Goal: Check status: Check status

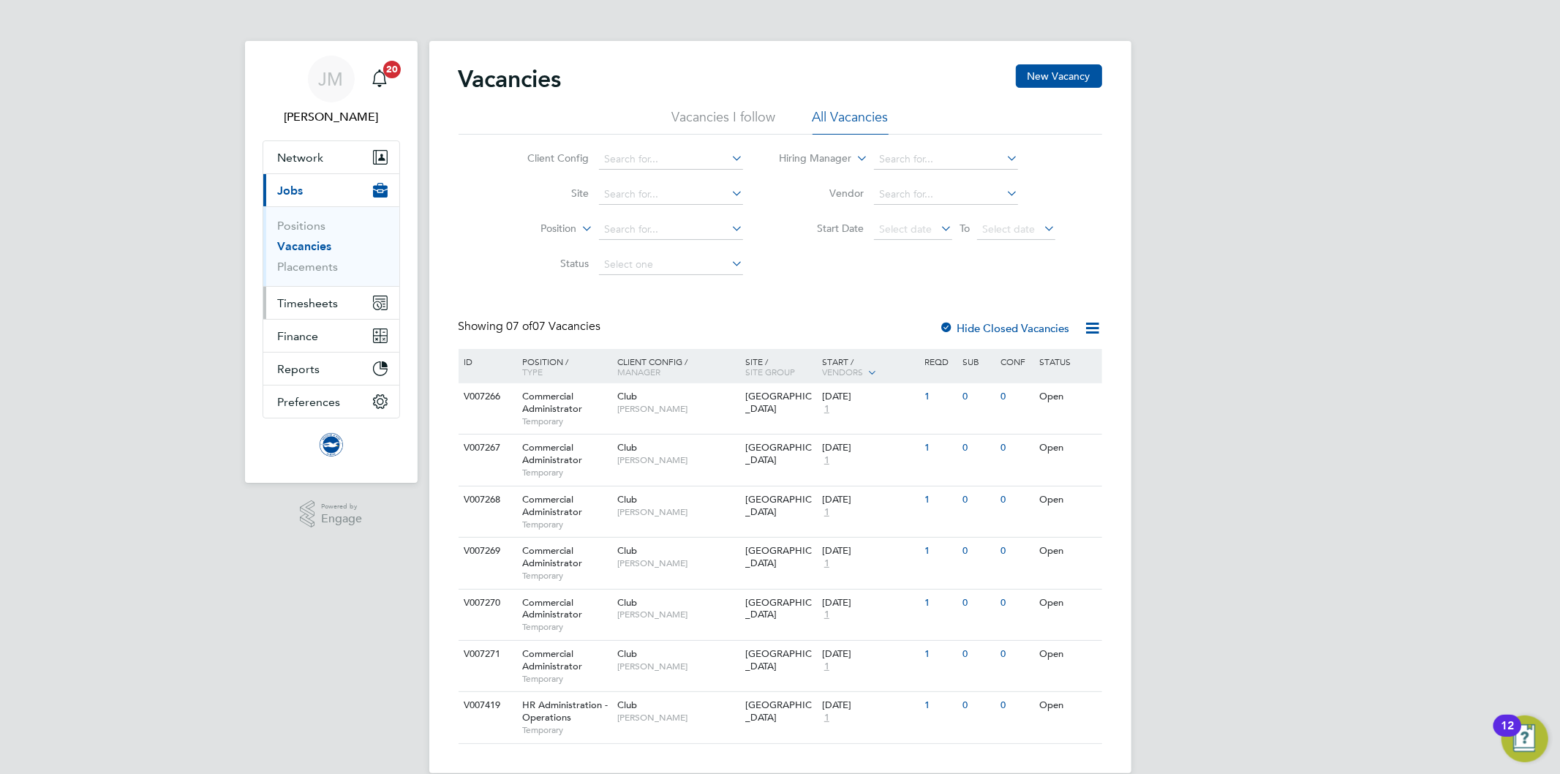
click at [312, 304] on span "Timesheets" at bounding box center [308, 303] width 61 height 14
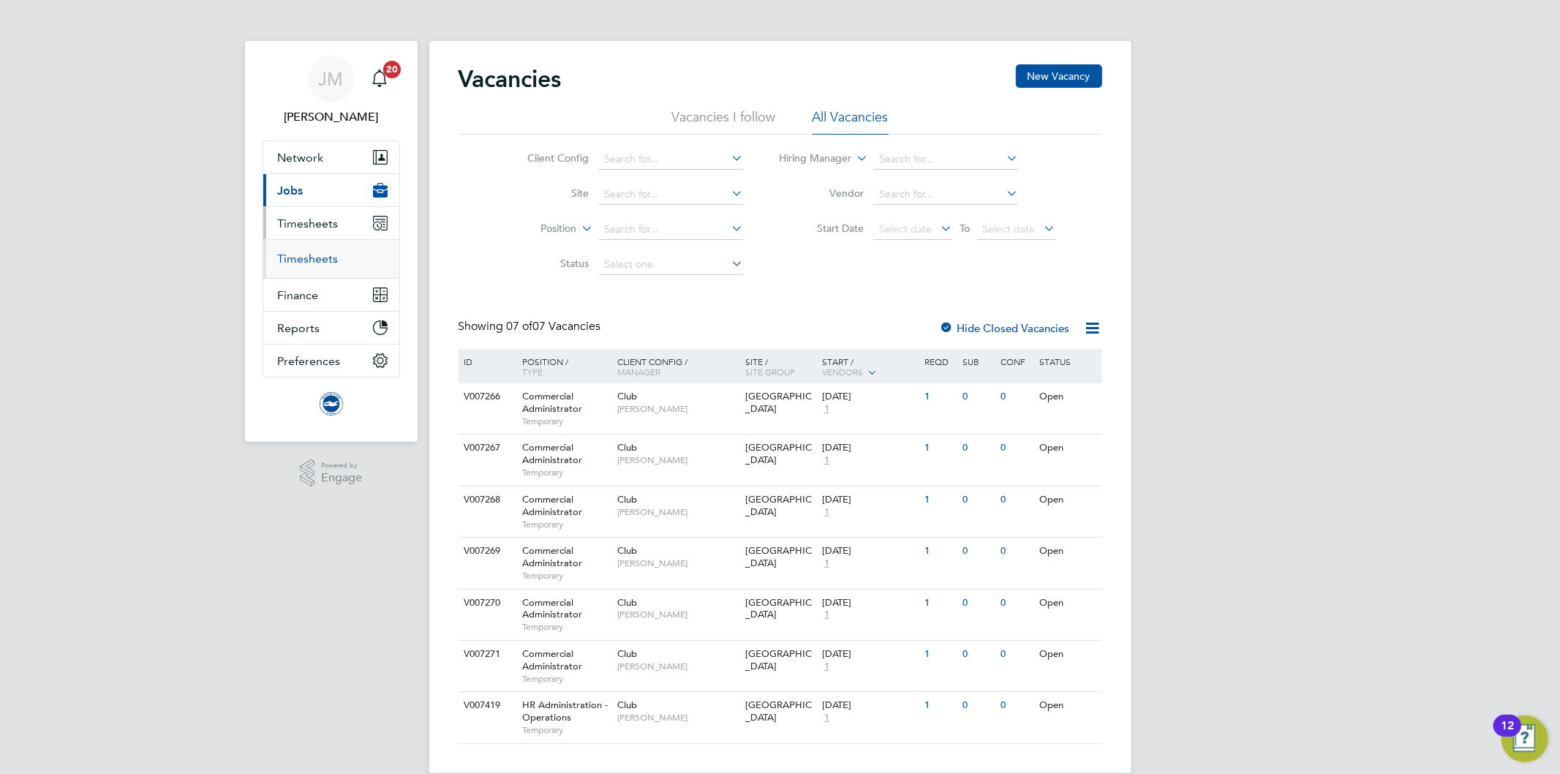
click at [320, 258] on link "Timesheets" at bounding box center [308, 259] width 61 height 14
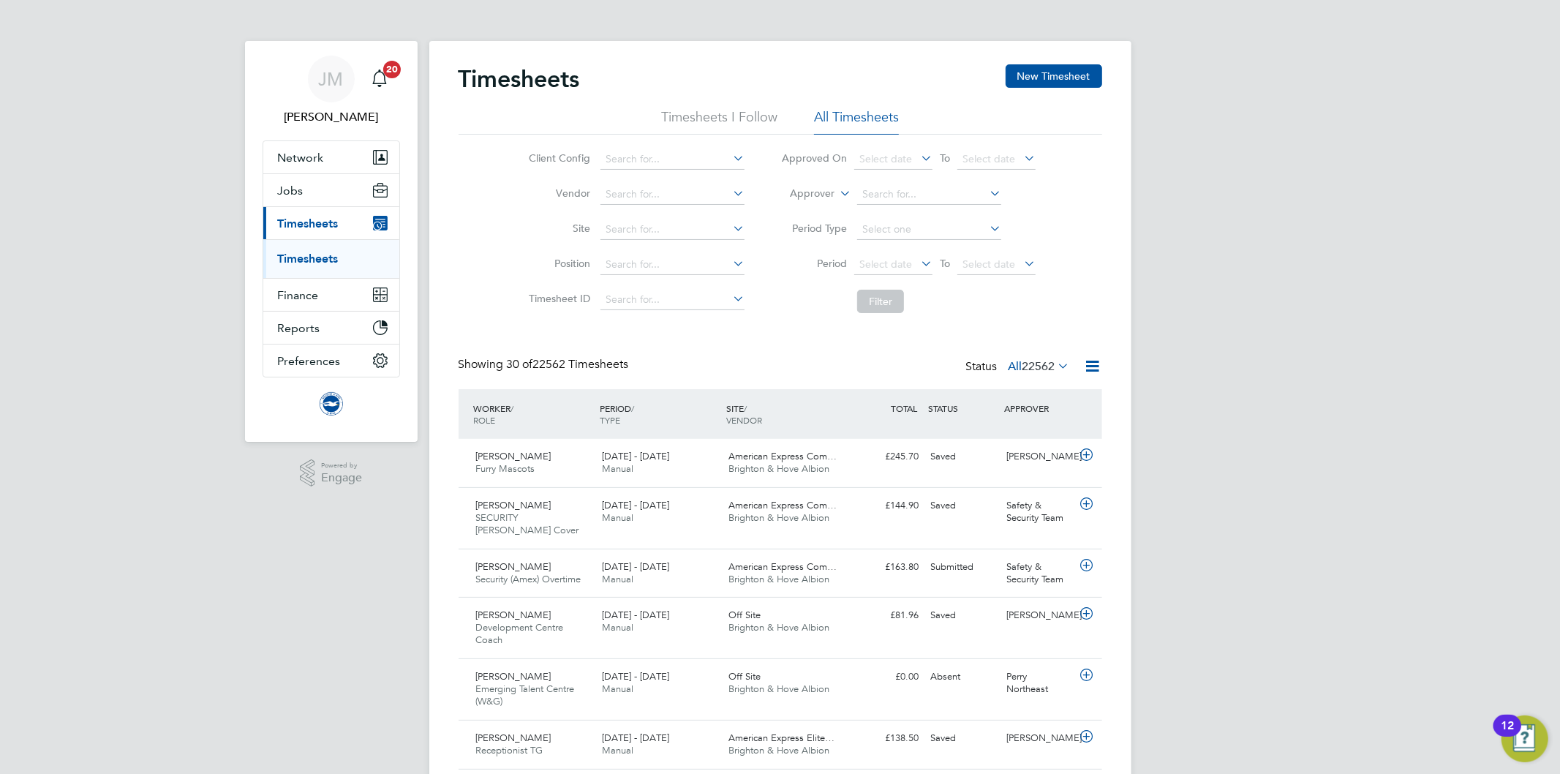
click at [837, 187] on icon at bounding box center [837, 189] width 0 height 13
click at [792, 205] on li "Worker" at bounding box center [799, 210] width 72 height 19
click at [890, 195] on input at bounding box center [929, 194] width 144 height 20
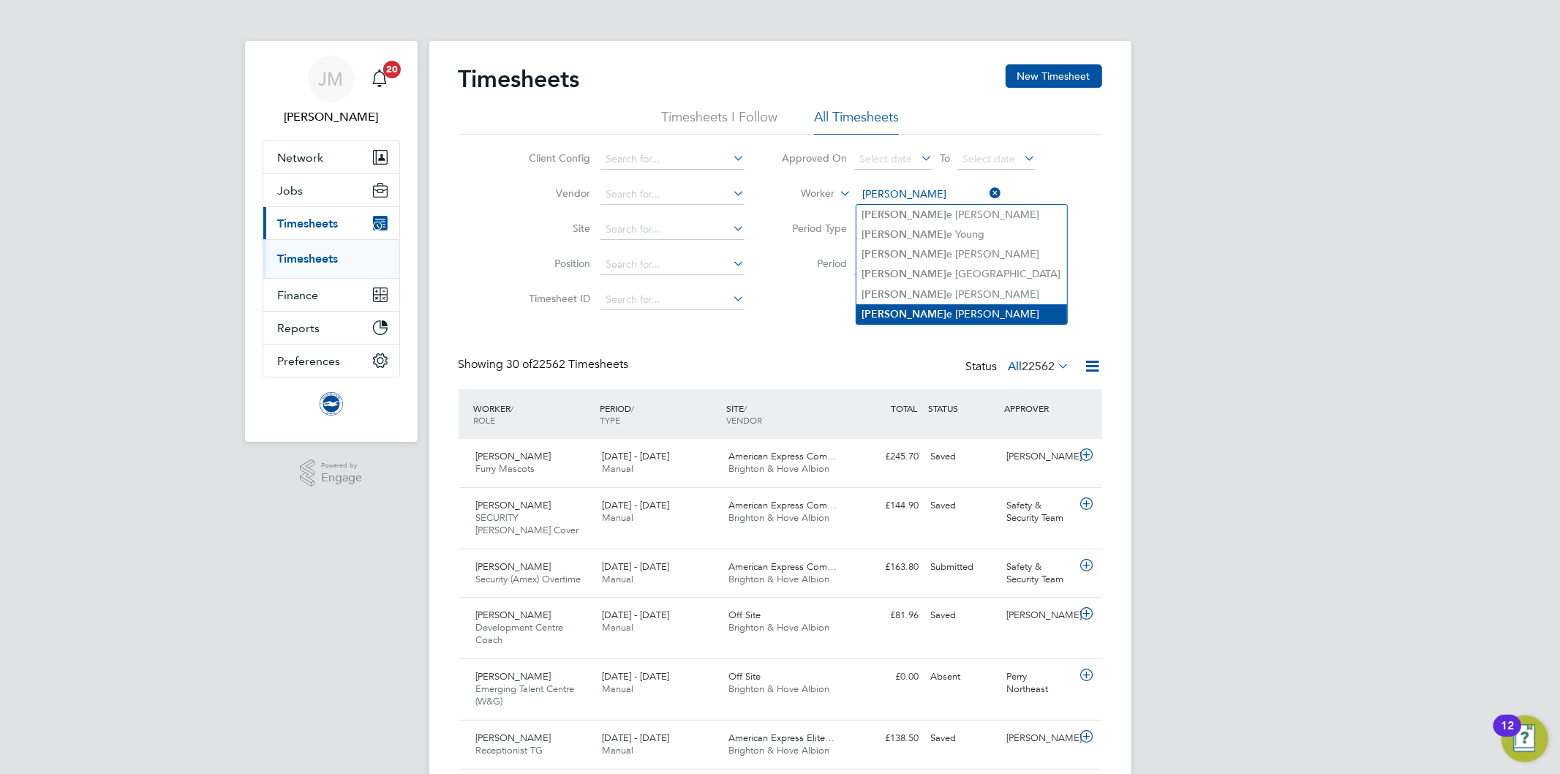
click at [929, 311] on li "[PERSON_NAME]" at bounding box center [962, 314] width 211 height 20
type input "[PERSON_NAME]"
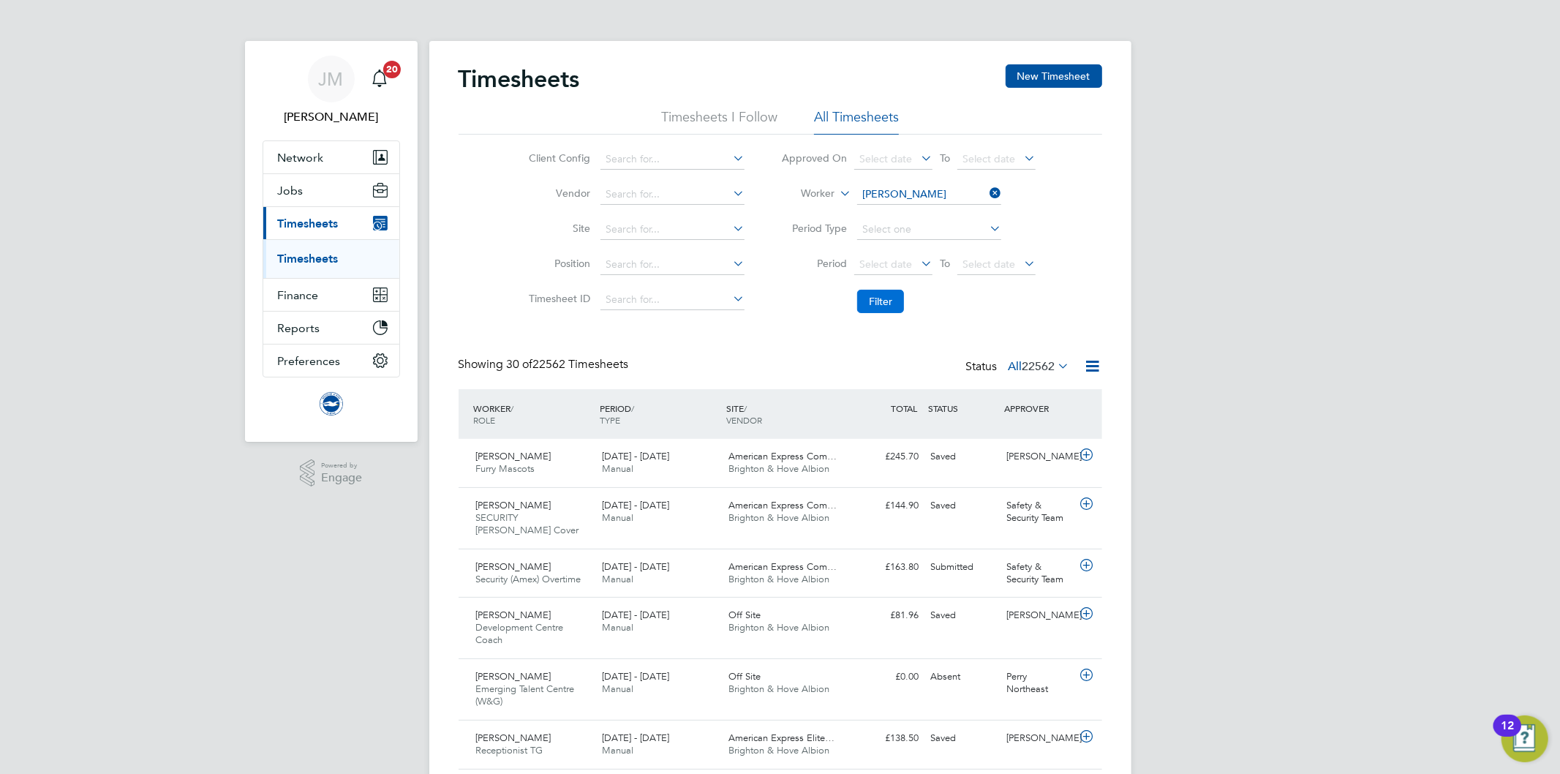
click at [881, 301] on button "Filter" at bounding box center [880, 301] width 47 height 23
